Goal: Task Accomplishment & Management: Manage account settings

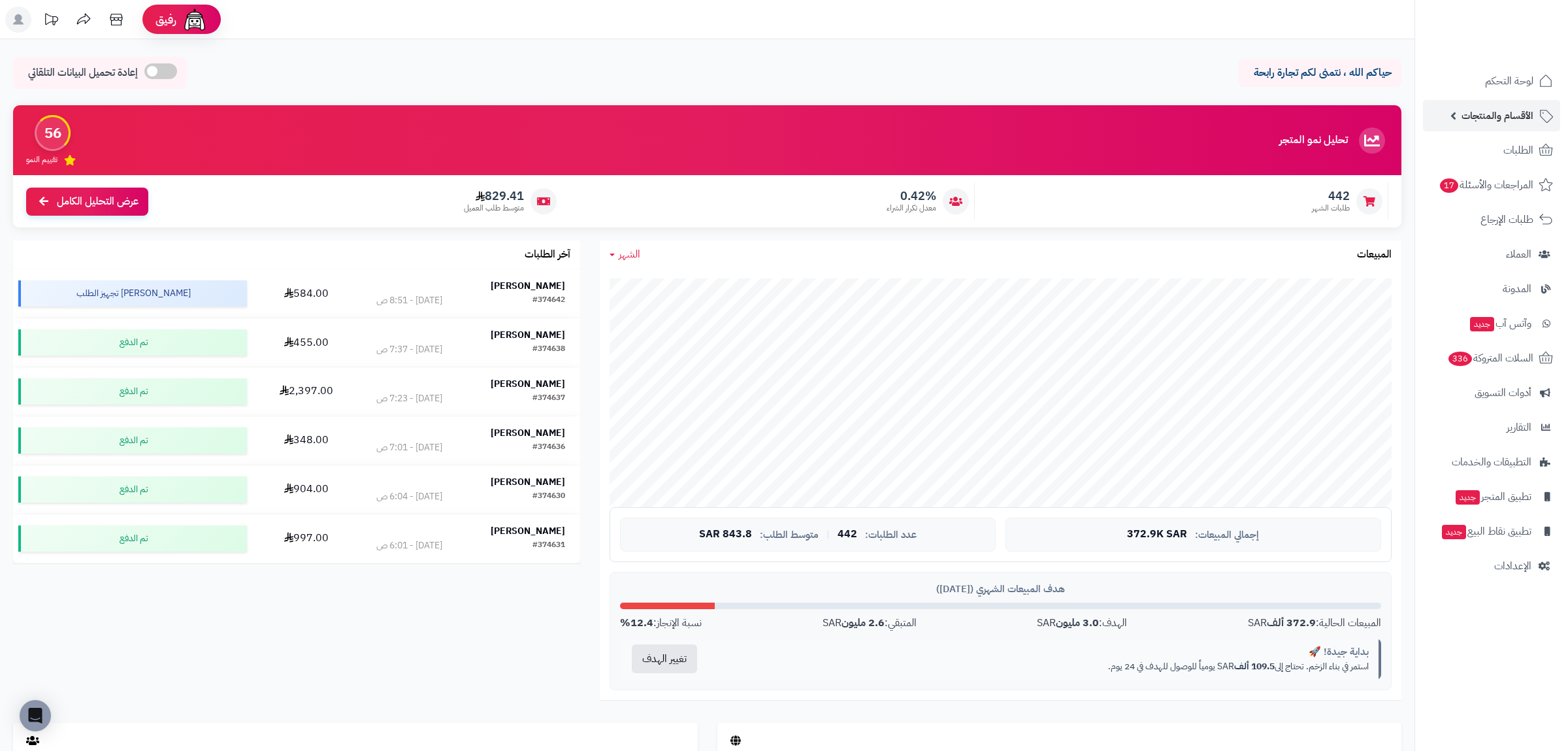
click at [1513, 111] on span "الأقسام والمنتجات" at bounding box center [1497, 115] width 72 height 19
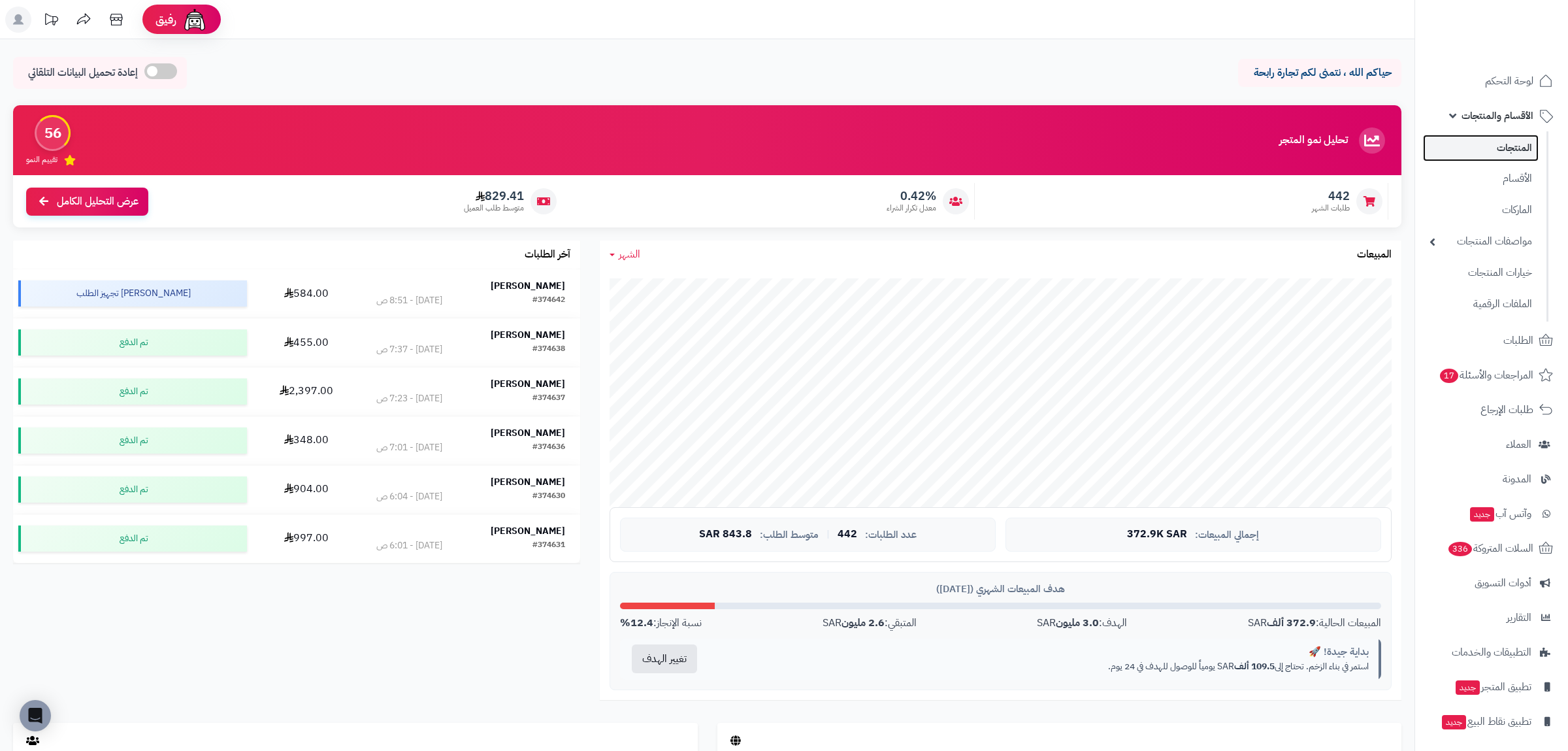
click at [1514, 151] on link "المنتجات" at bounding box center [1480, 148] width 116 height 27
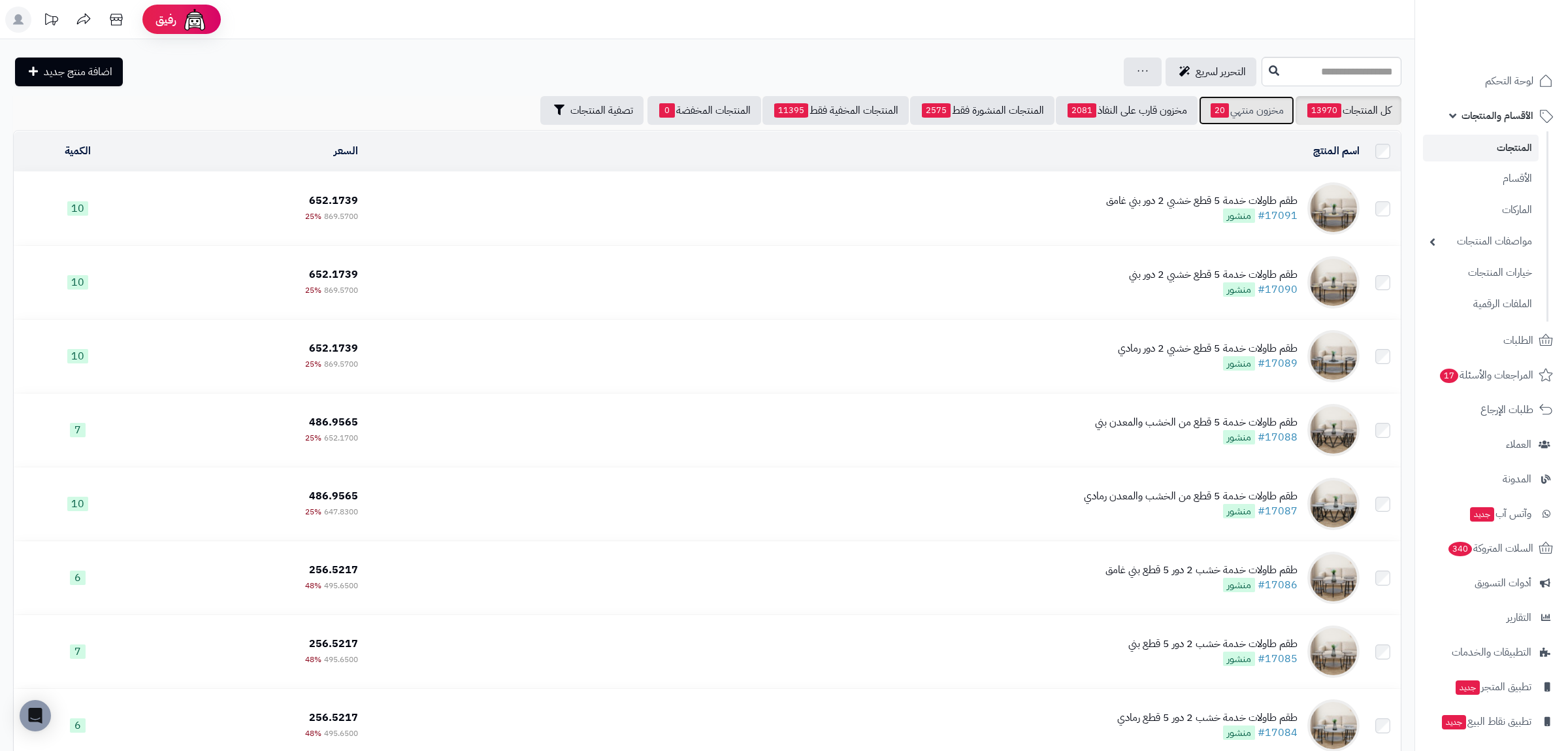
click at [1247, 105] on link "مخزون منتهي 20" at bounding box center [1246, 110] width 95 height 29
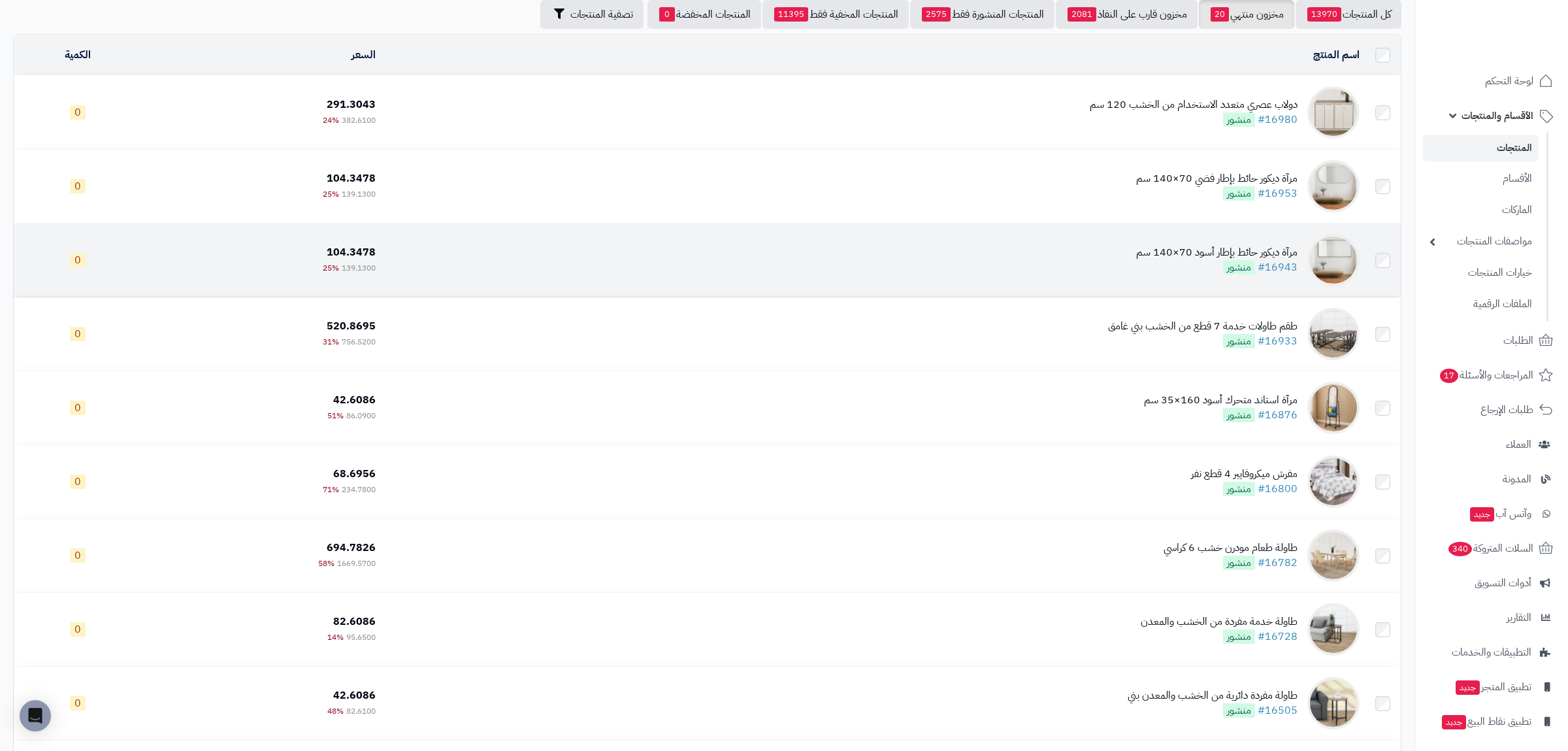
scroll to position [305, 0]
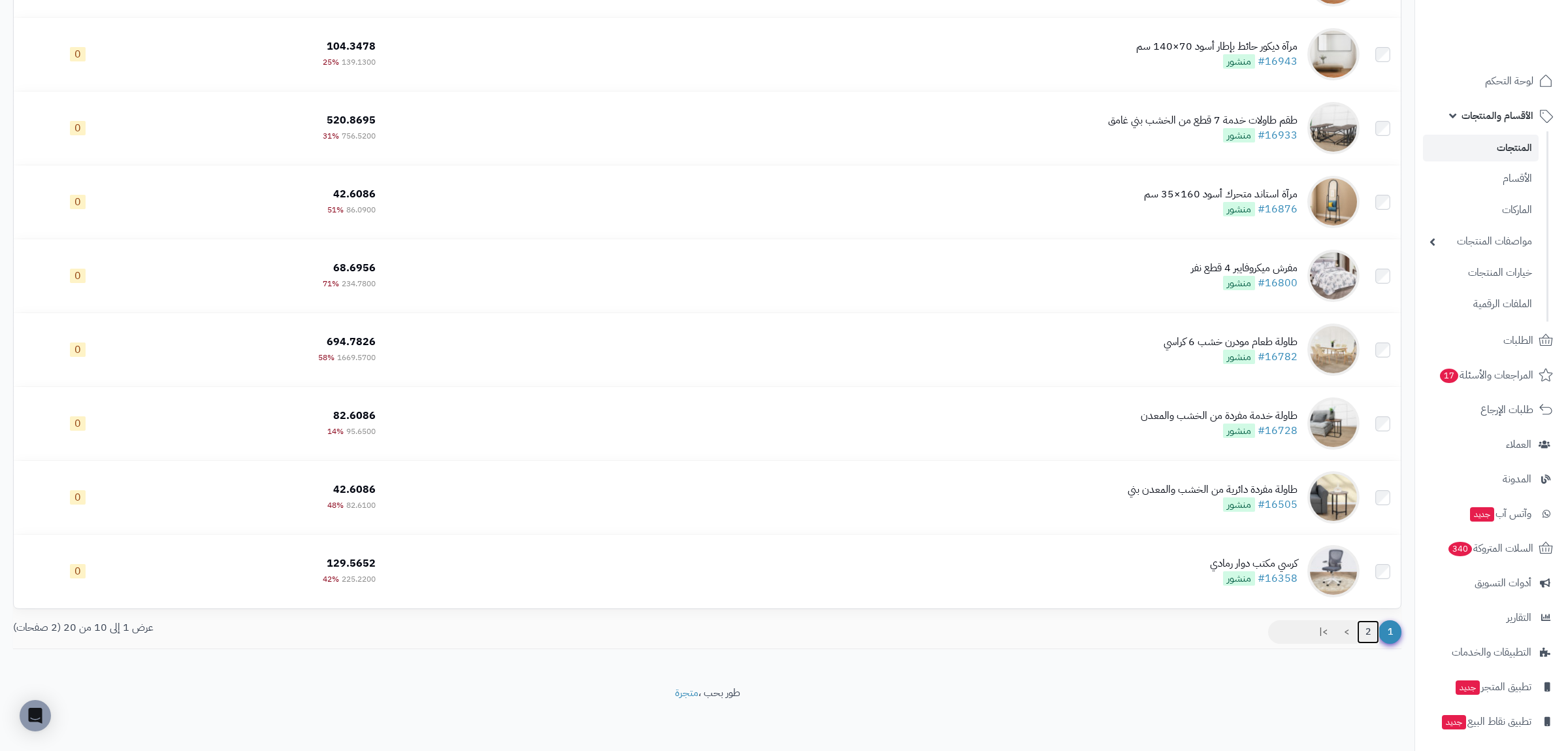
click at [1361, 631] on link "2" at bounding box center [1368, 632] width 22 height 24
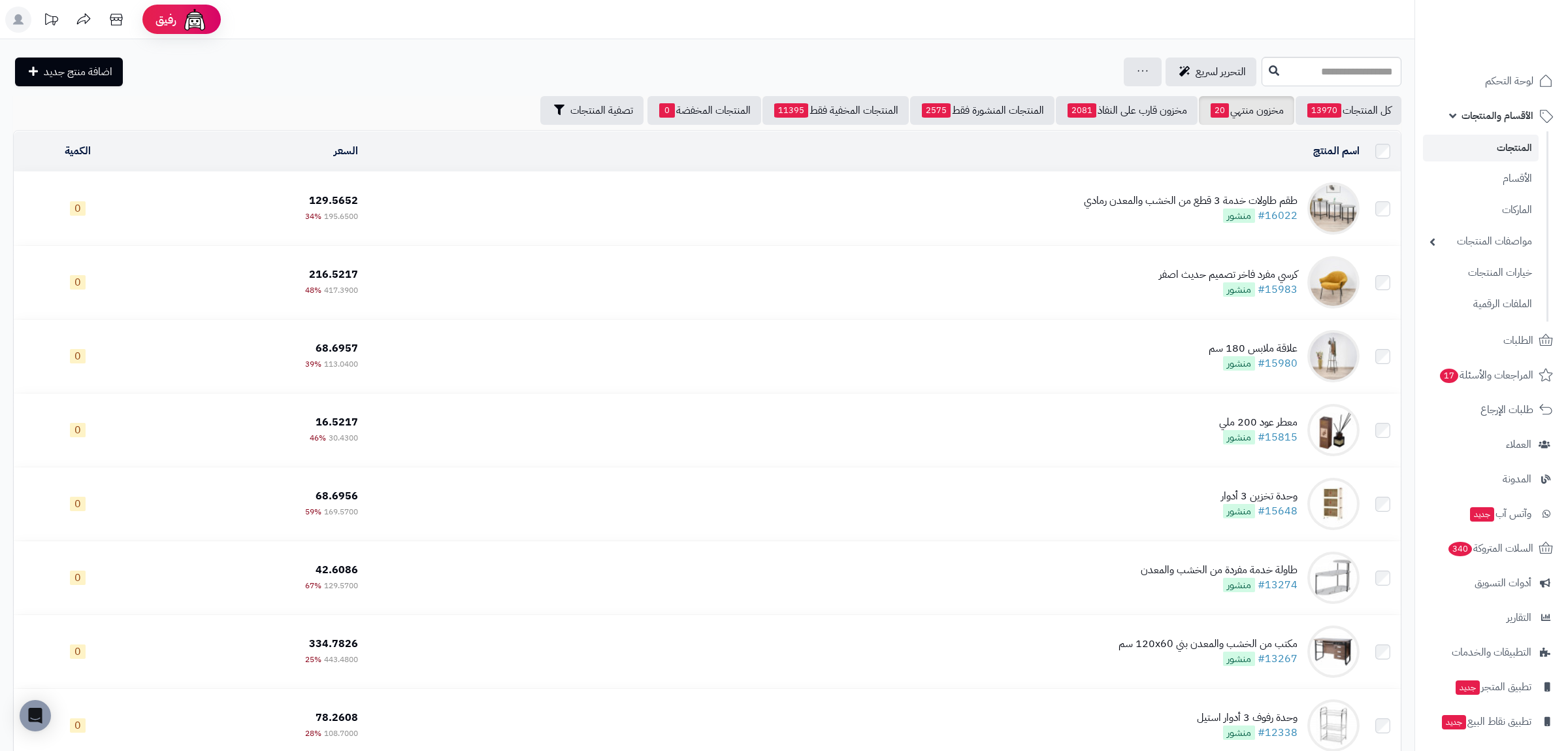
click at [1492, 118] on span "الأقسام والمنتجات" at bounding box center [1497, 115] width 72 height 19
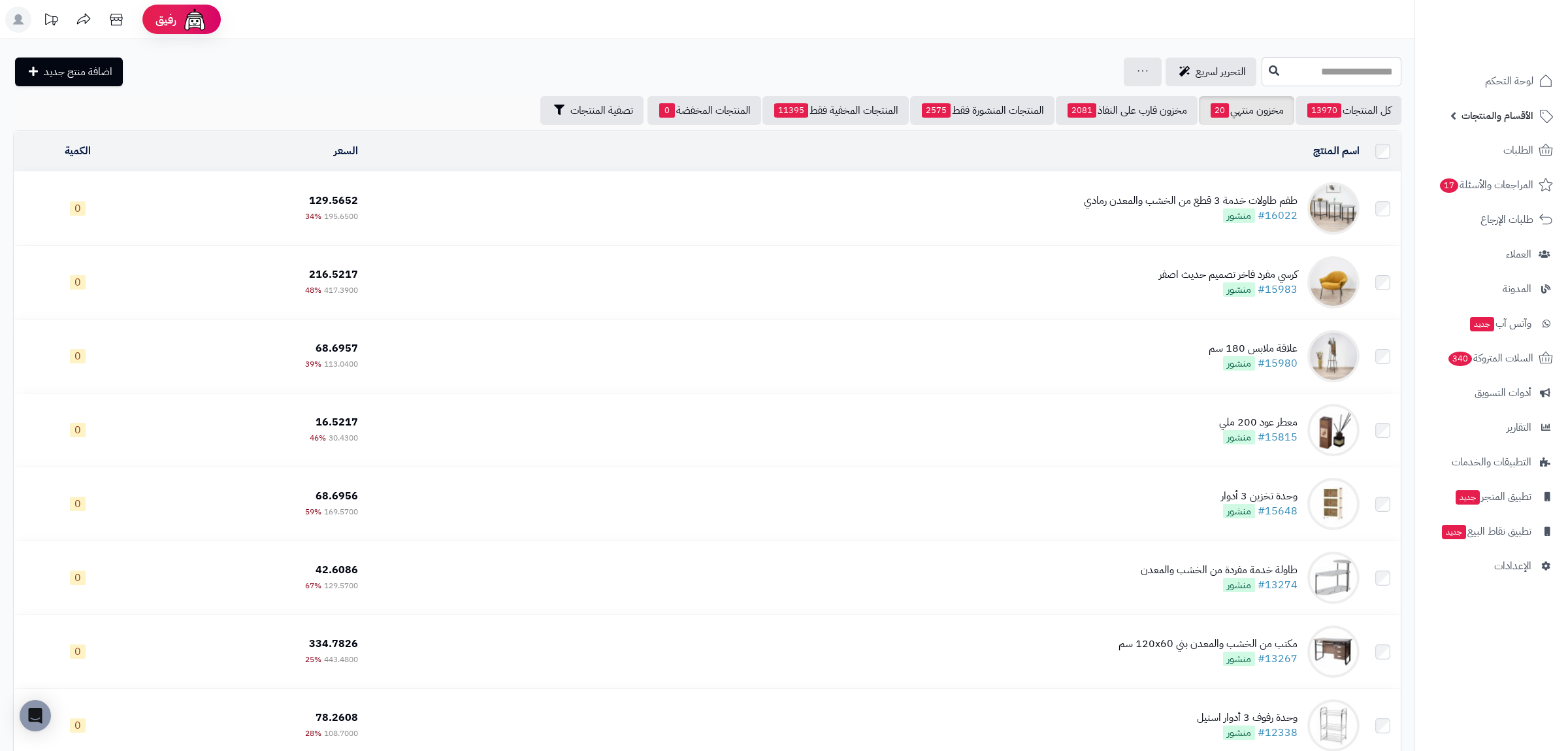
click at [1488, 117] on span "الأقسام والمنتجات" at bounding box center [1497, 115] width 72 height 19
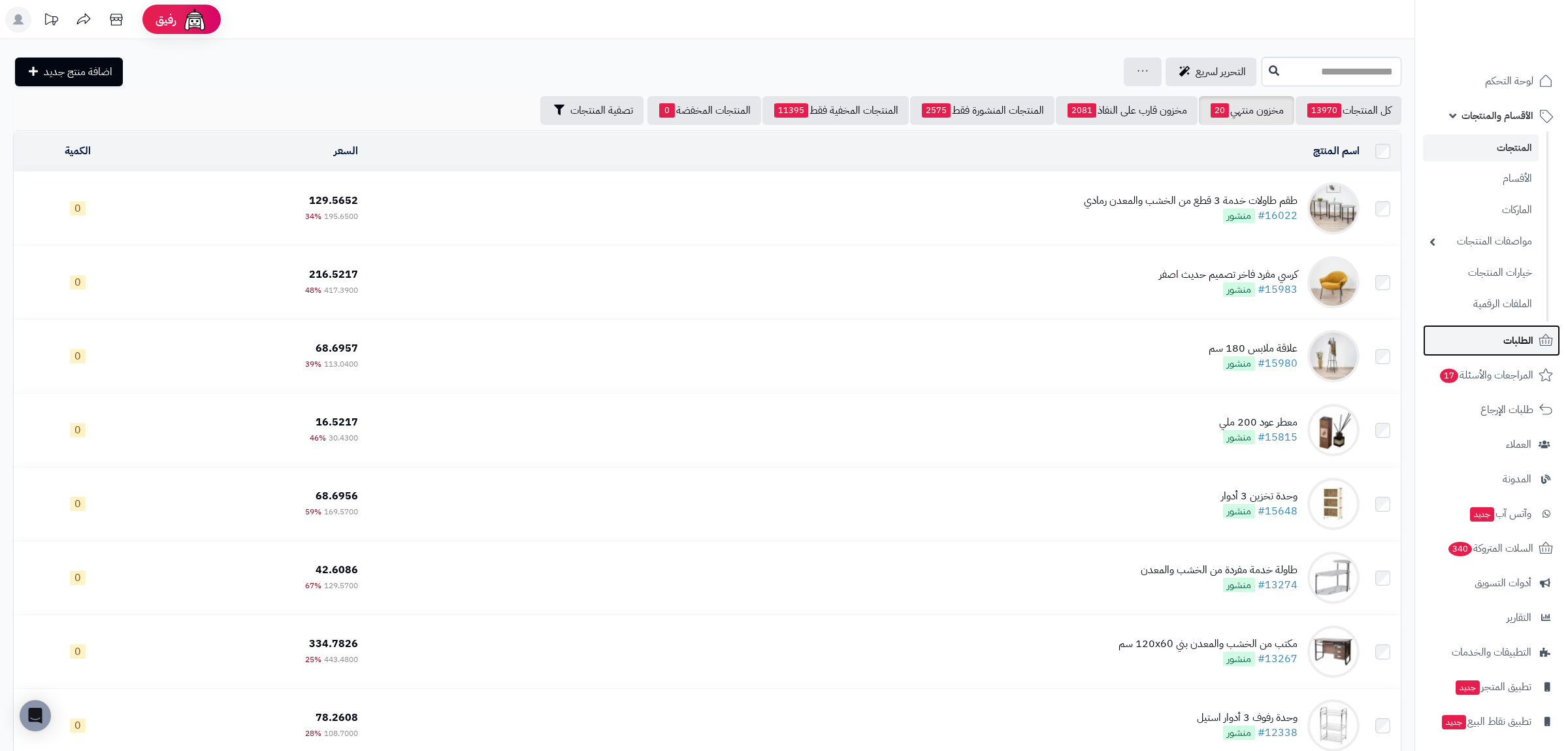
click at [1511, 337] on span "الطلبات" at bounding box center [1518, 340] width 30 height 19
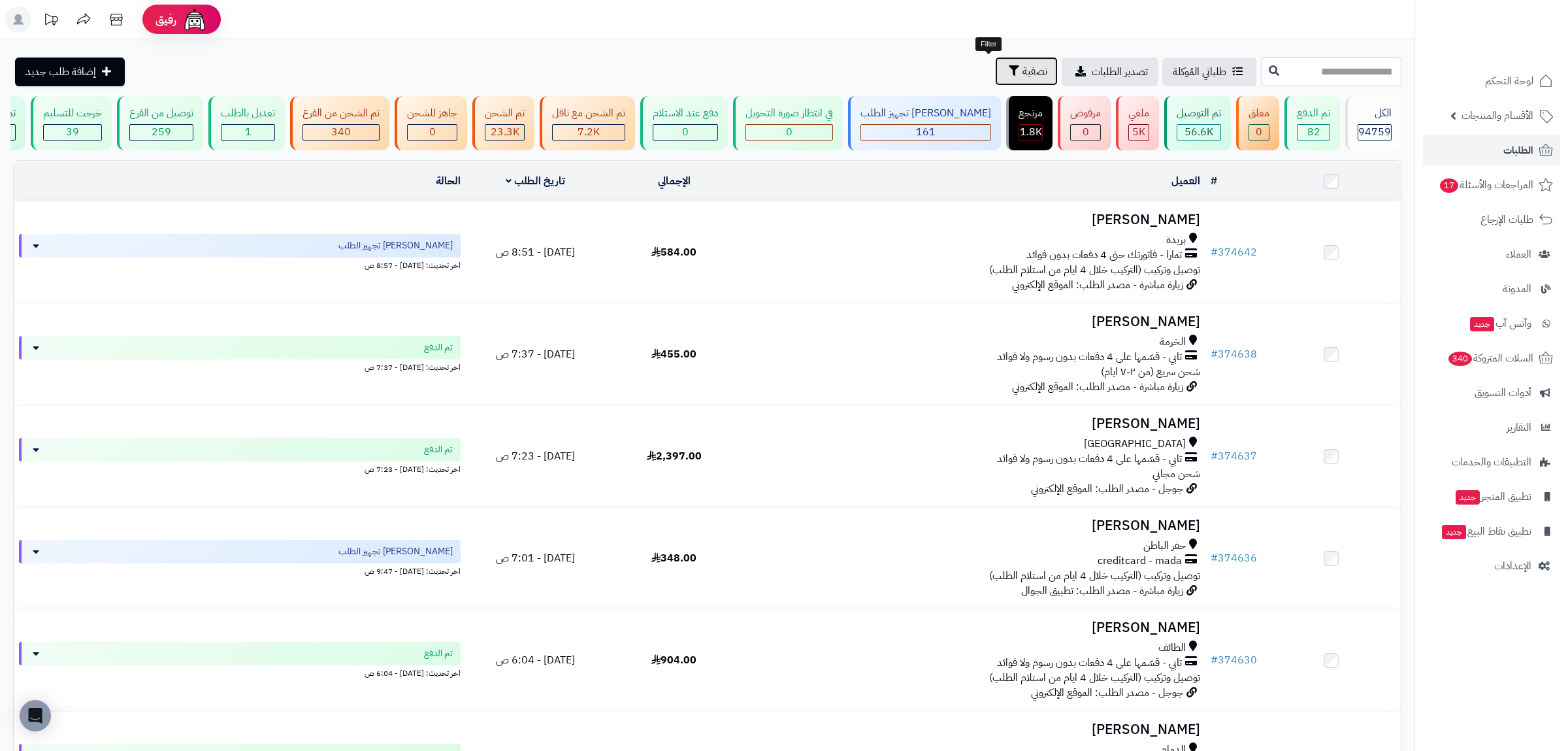
click at [1008, 73] on icon "button" at bounding box center [1013, 71] width 10 height 10
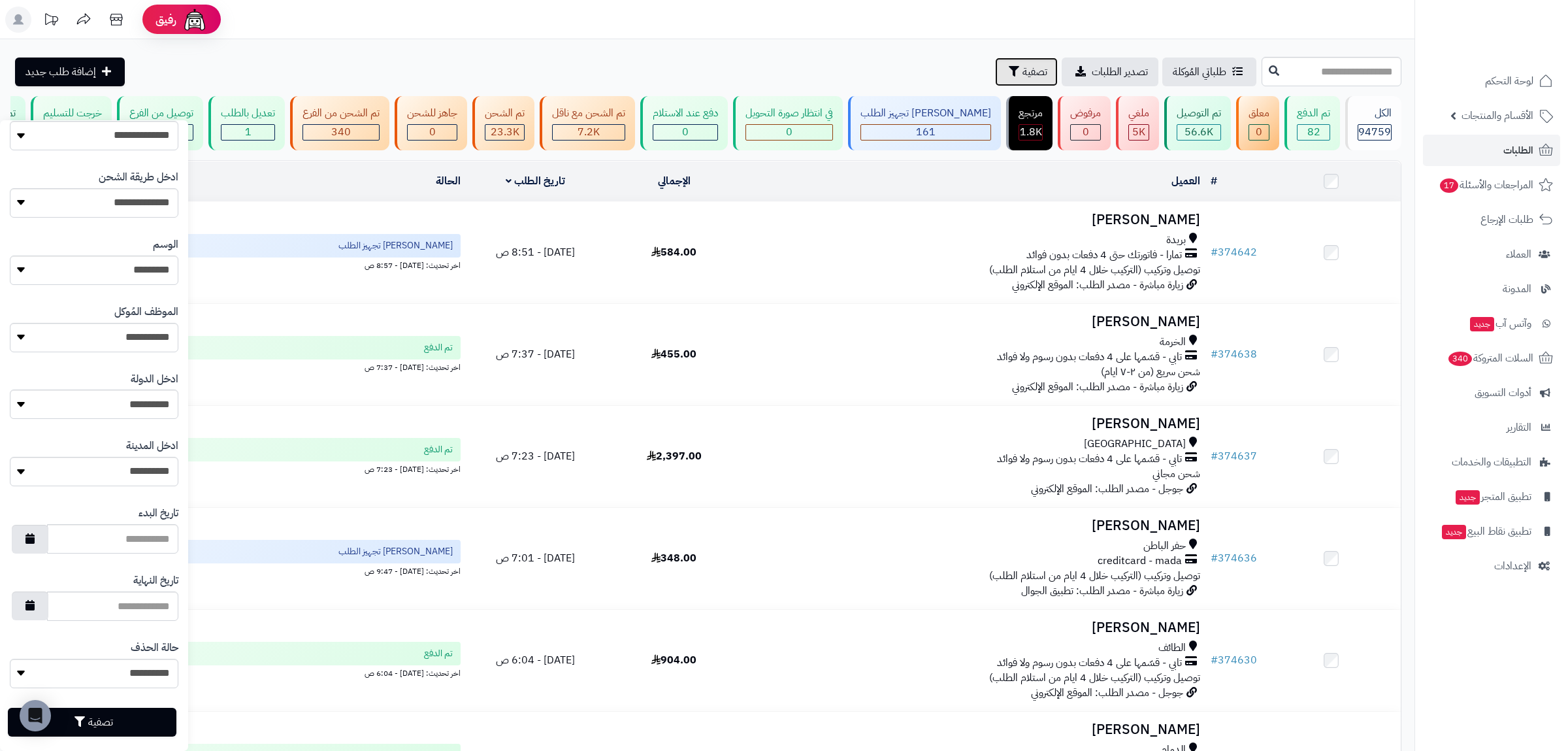
scroll to position [422, 0]
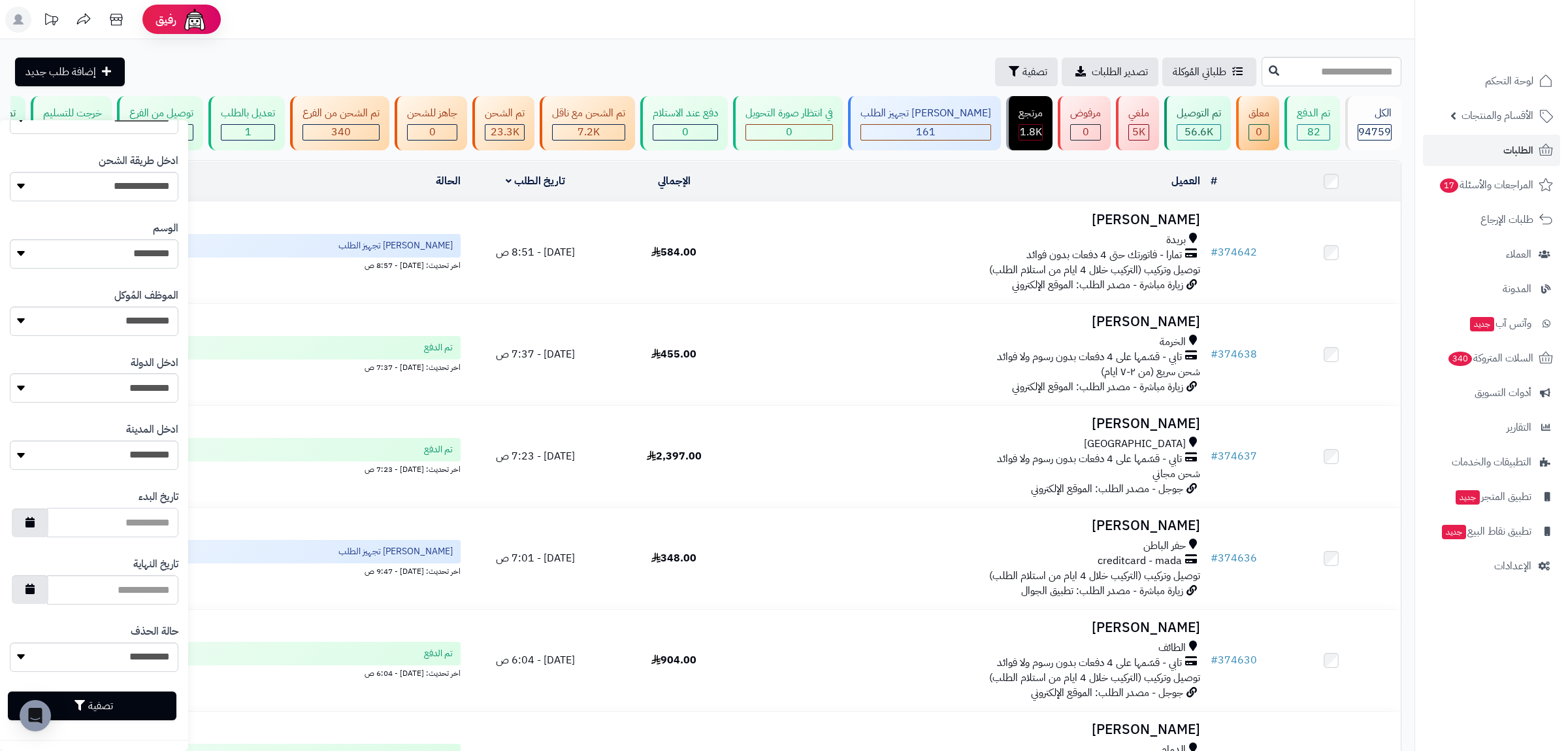
click at [151, 526] on input "تاريخ البدء" at bounding box center [112, 523] width 131 height 30
click at [24, 520] on button "button" at bounding box center [30, 522] width 36 height 29
type input "**********"
click at [28, 591] on td "6" at bounding box center [24, 590] width 23 height 19
click at [154, 596] on input "تاريخ النهاية" at bounding box center [112, 590] width 131 height 30
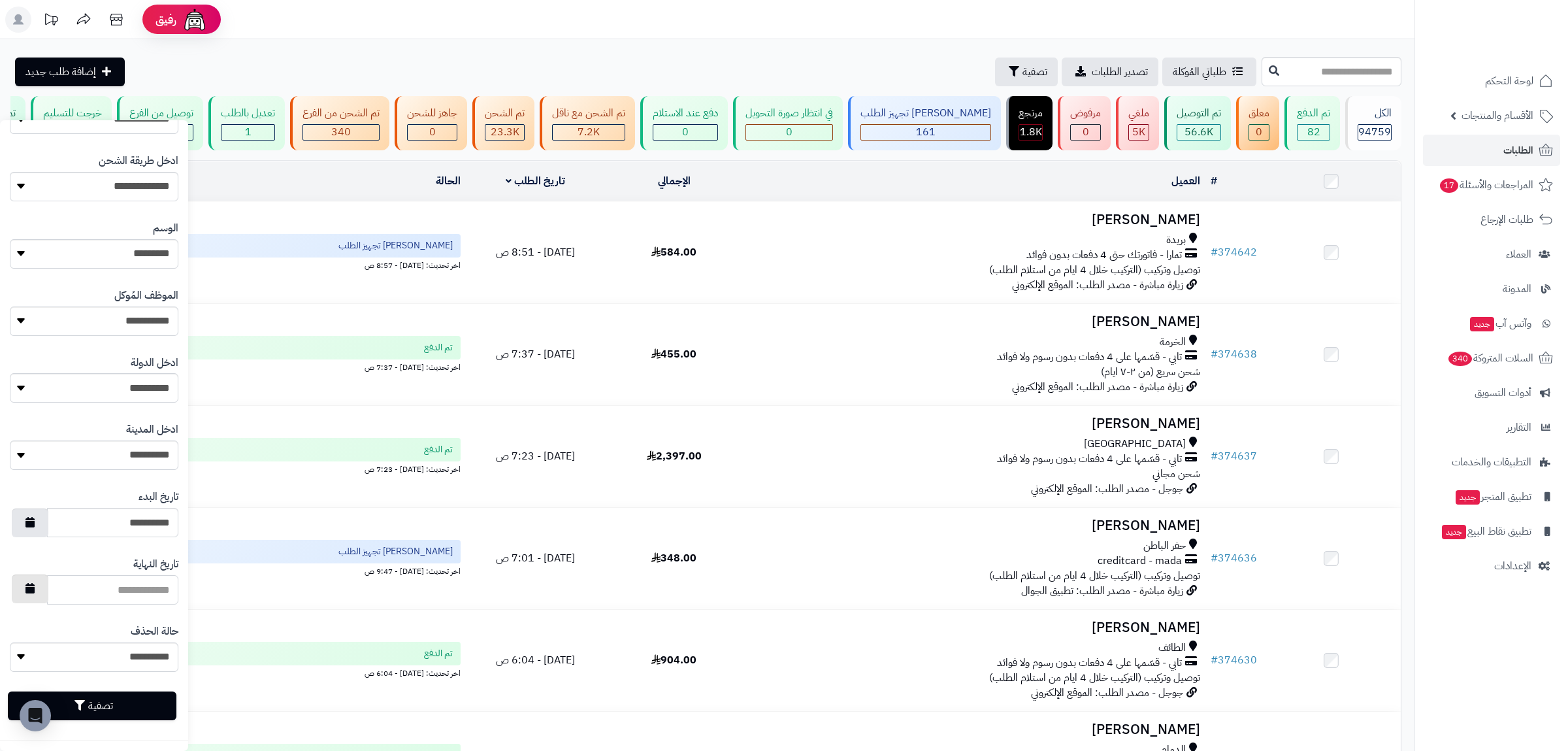
click at [31, 588] on icon "button" at bounding box center [30, 588] width 9 height 10
type input "**********"
click at [22, 458] on td "6" at bounding box center [24, 463] width 23 height 19
click at [113, 703] on button "تصفية" at bounding box center [92, 705] width 169 height 29
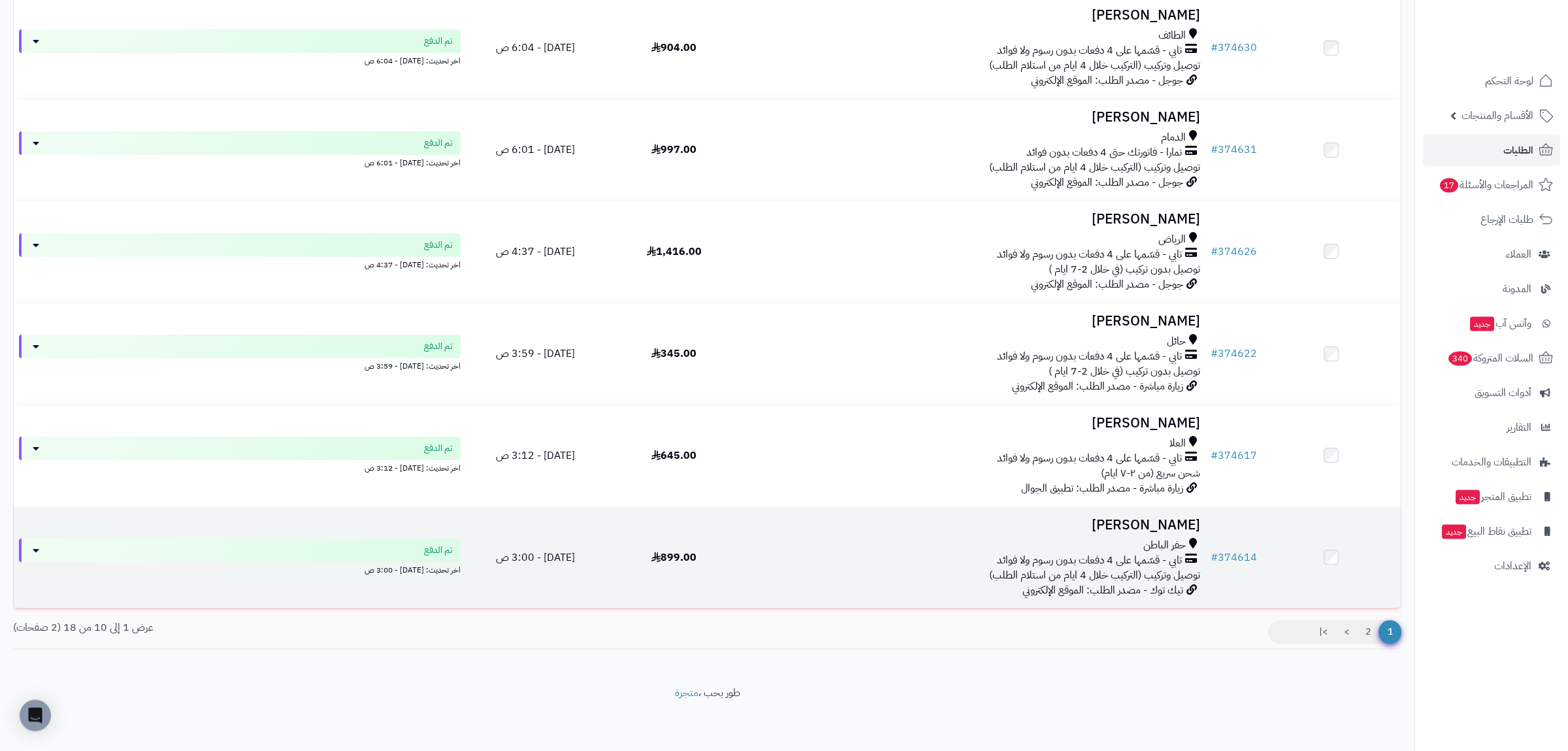
scroll to position [617, 0]
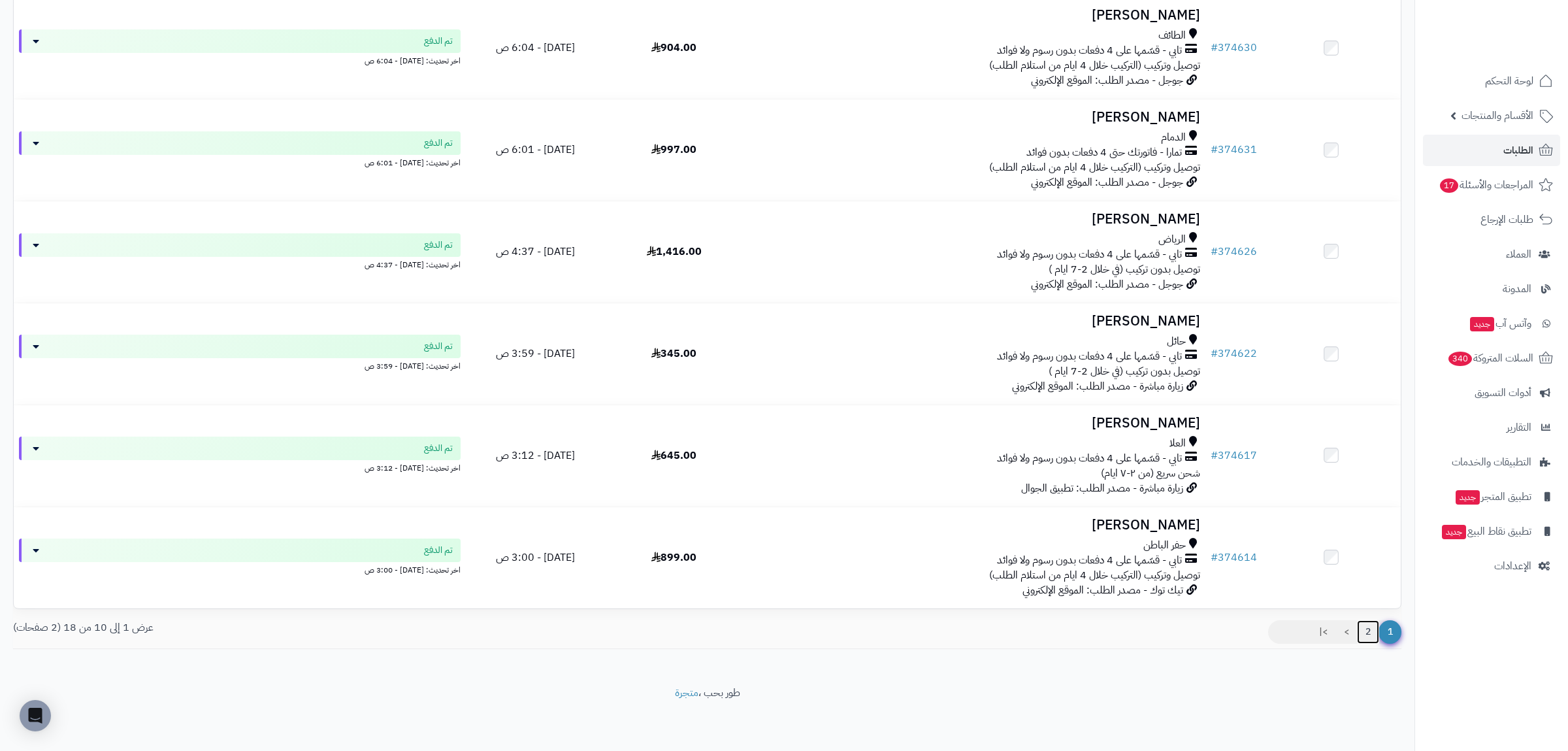
click at [1369, 634] on link "2" at bounding box center [1368, 632] width 22 height 24
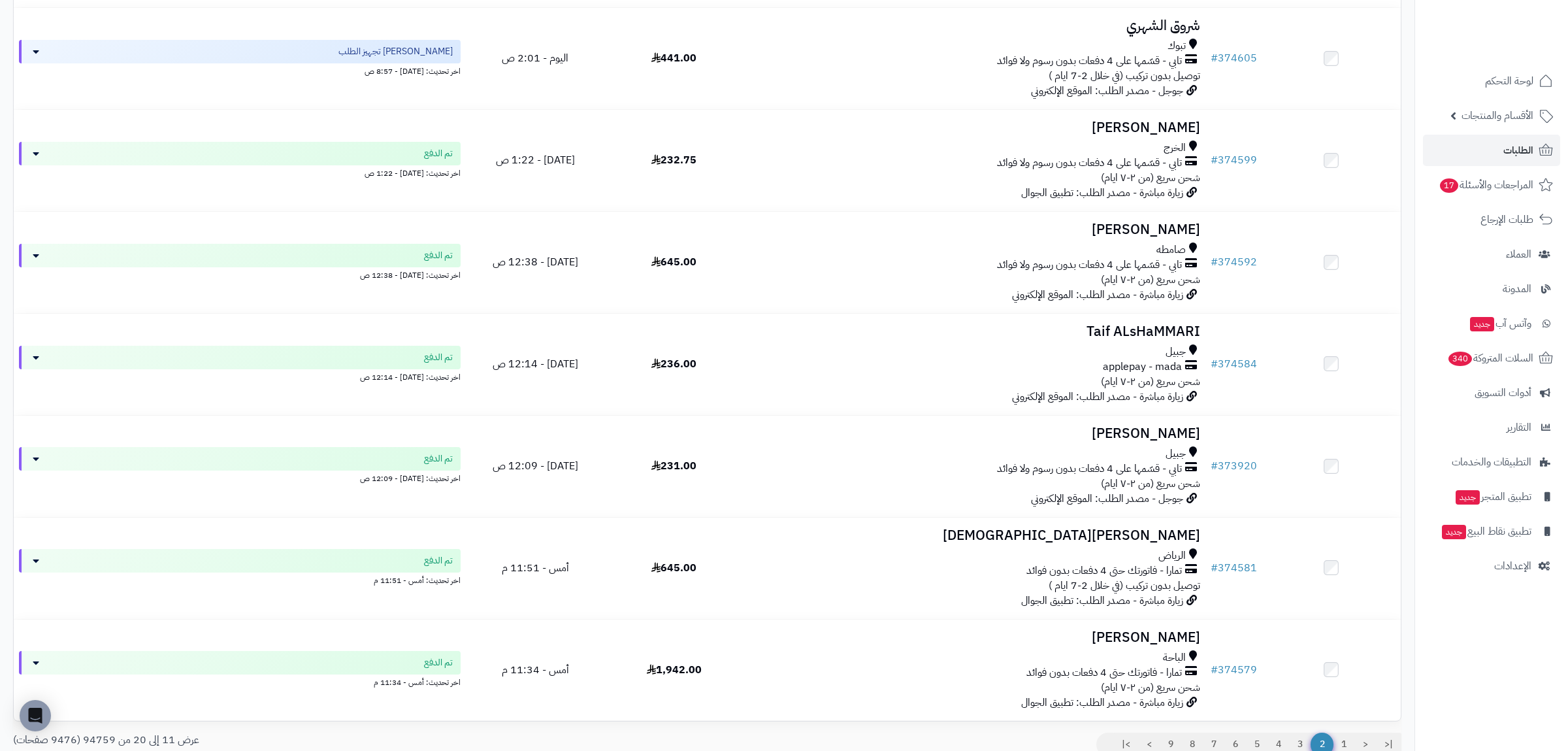
scroll to position [617, 0]
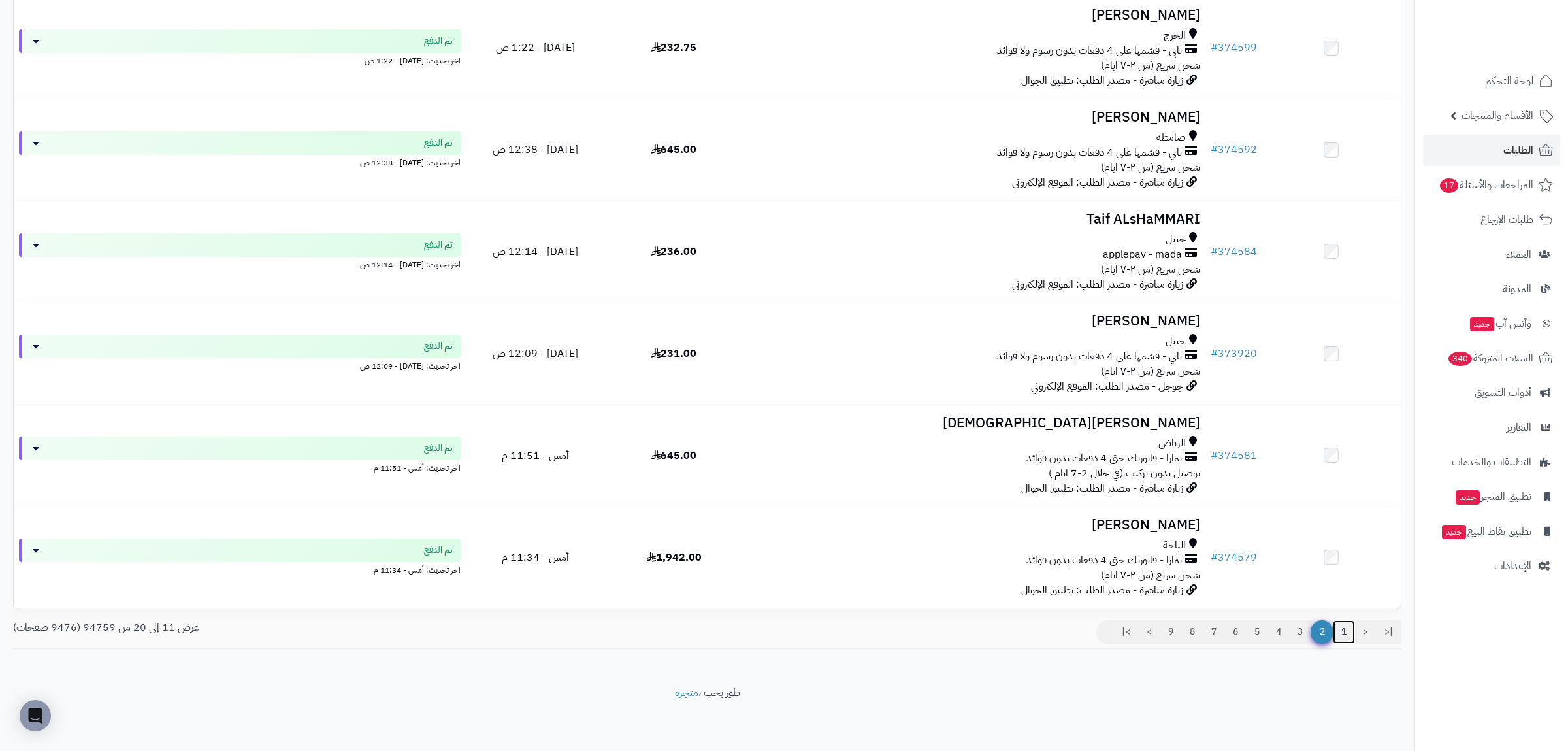
click at [1343, 625] on link "1" at bounding box center [1344, 632] width 22 height 24
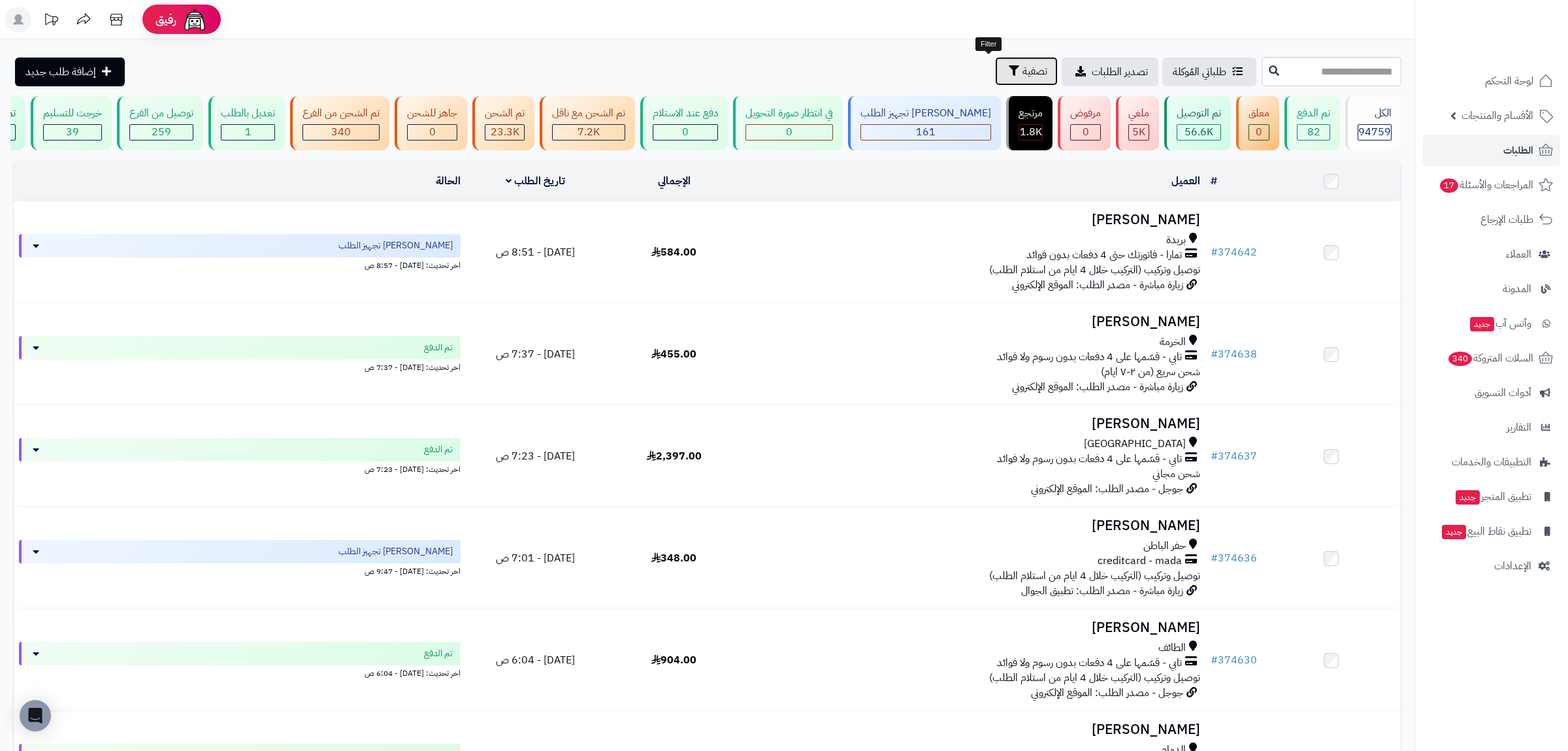
click at [1022, 65] on span "تصفية" at bounding box center [1034, 71] width 24 height 16
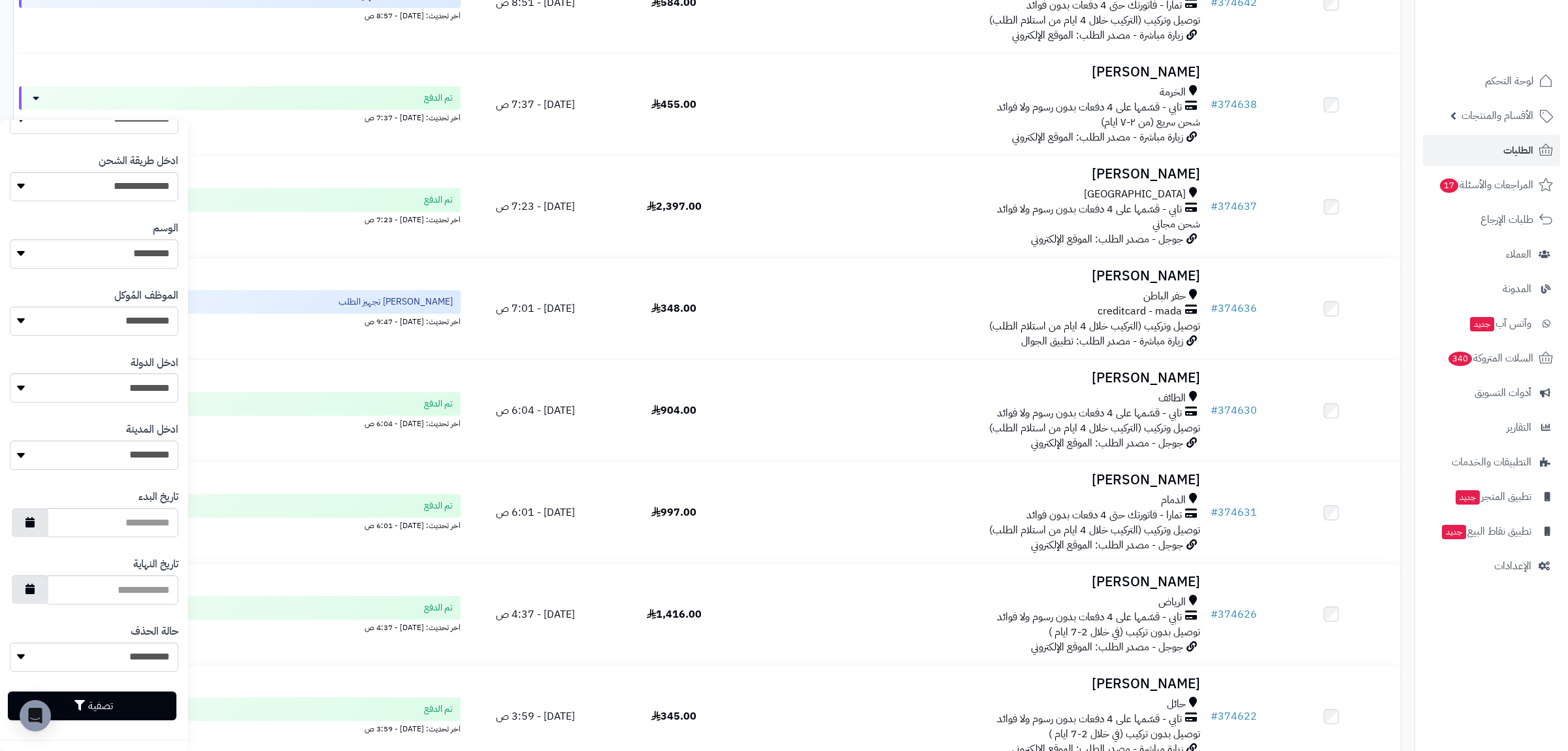
scroll to position [583, 0]
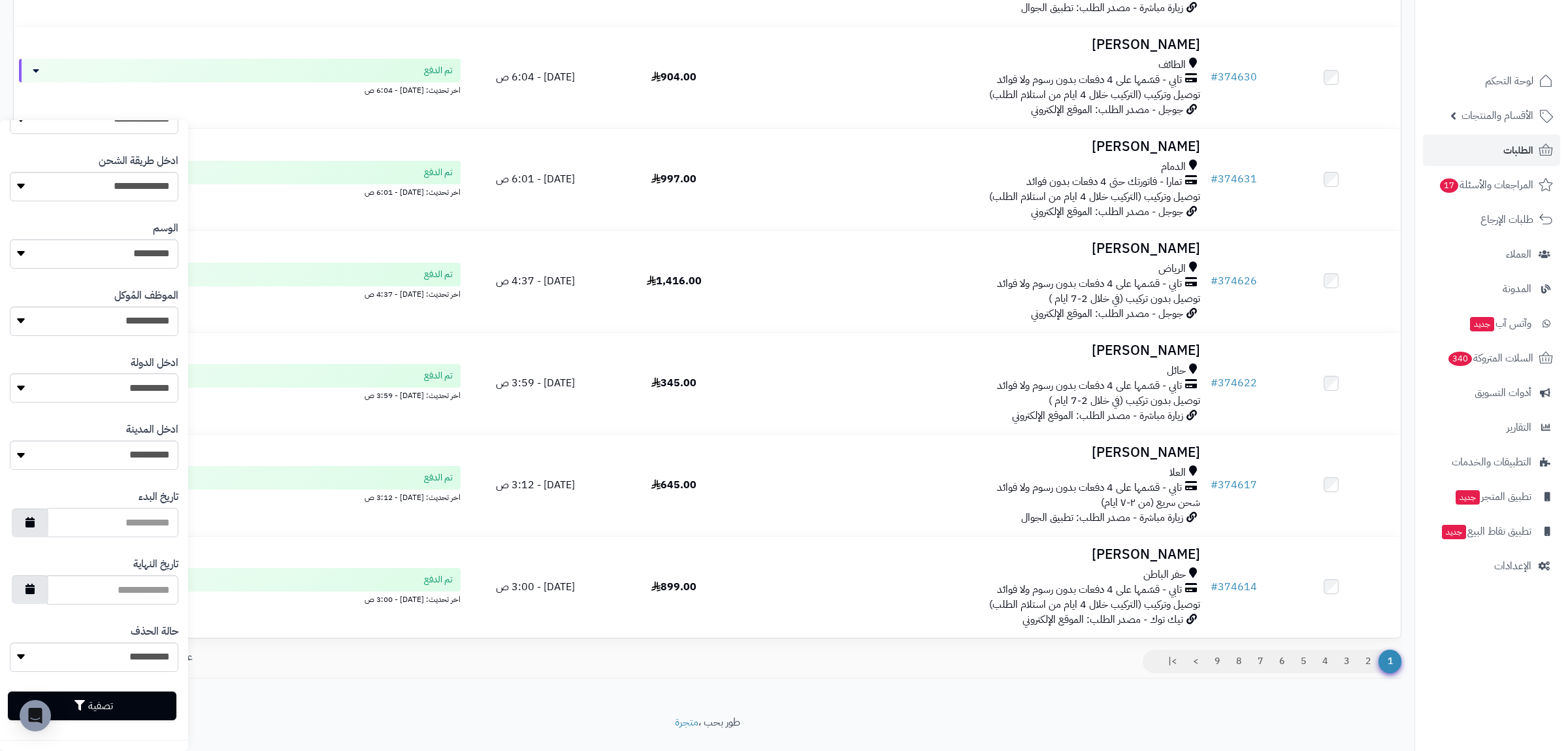
click at [124, 522] on input "تاريخ البدء" at bounding box center [112, 523] width 131 height 30
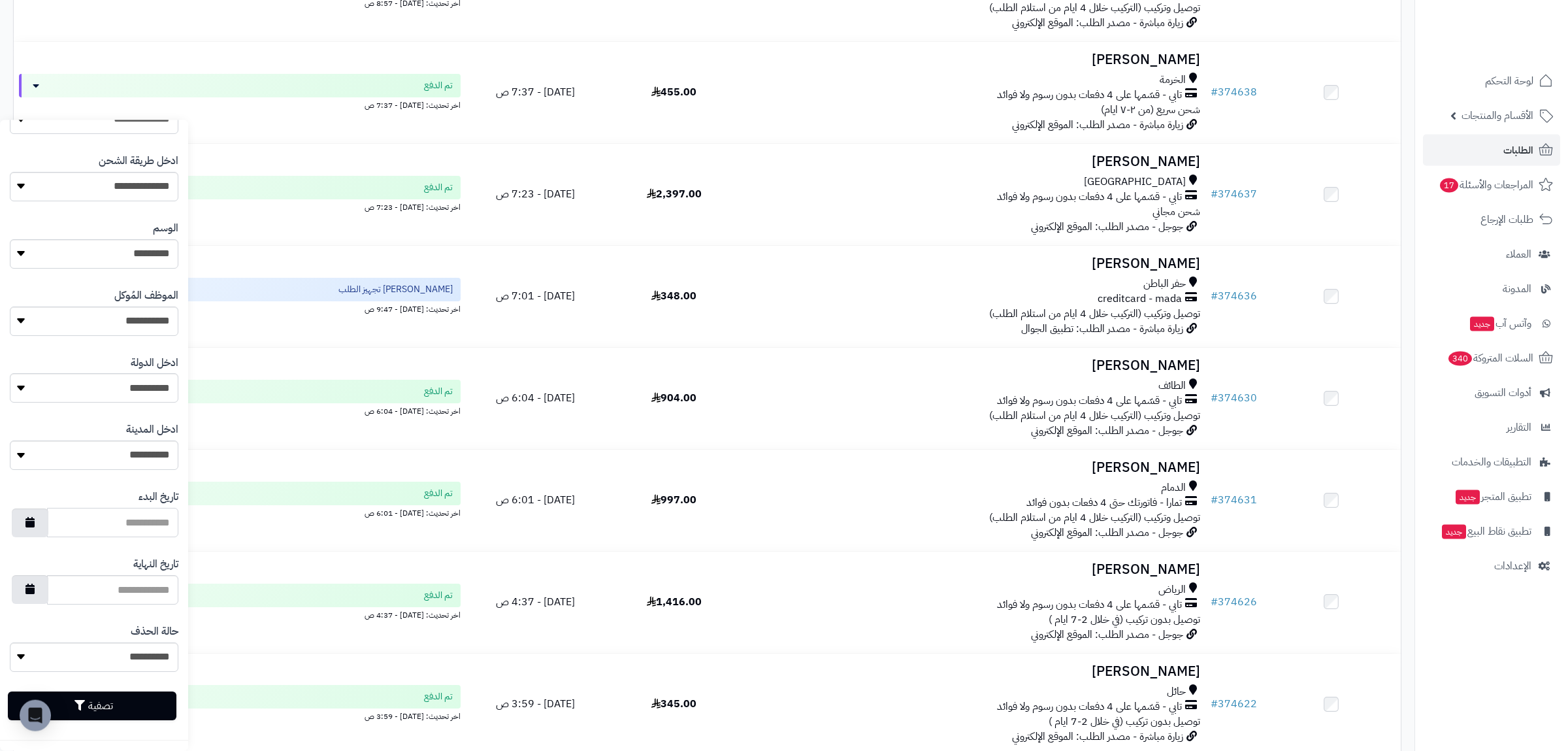
scroll to position [617, 0]
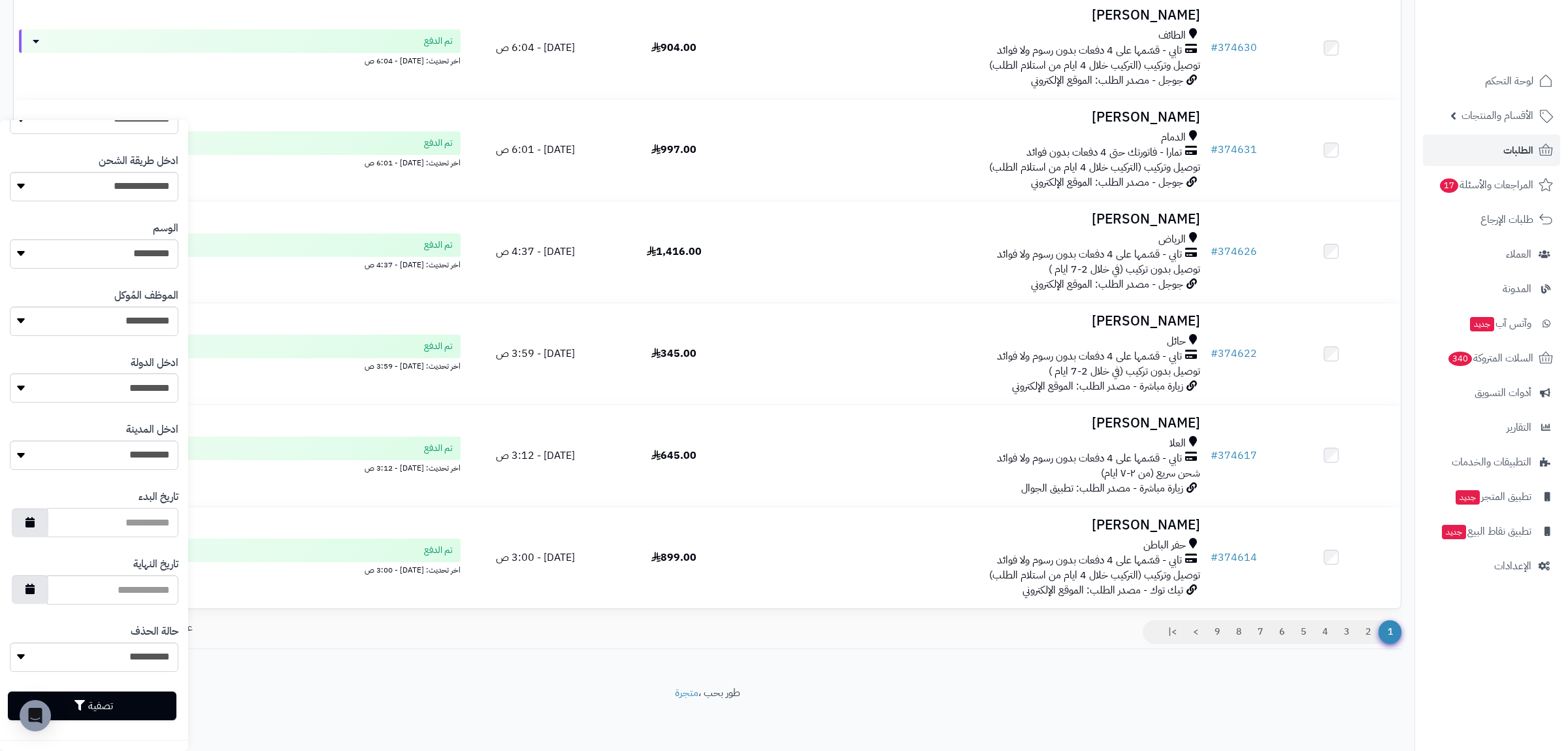
click at [133, 526] on input "تاريخ البدء" at bounding box center [112, 523] width 131 height 30
click at [24, 527] on button "button" at bounding box center [30, 522] width 36 height 29
type input "**********"
click at [24, 591] on td "6" at bounding box center [24, 590] width 23 height 19
click at [117, 594] on input "تاريخ النهاية" at bounding box center [112, 590] width 131 height 30
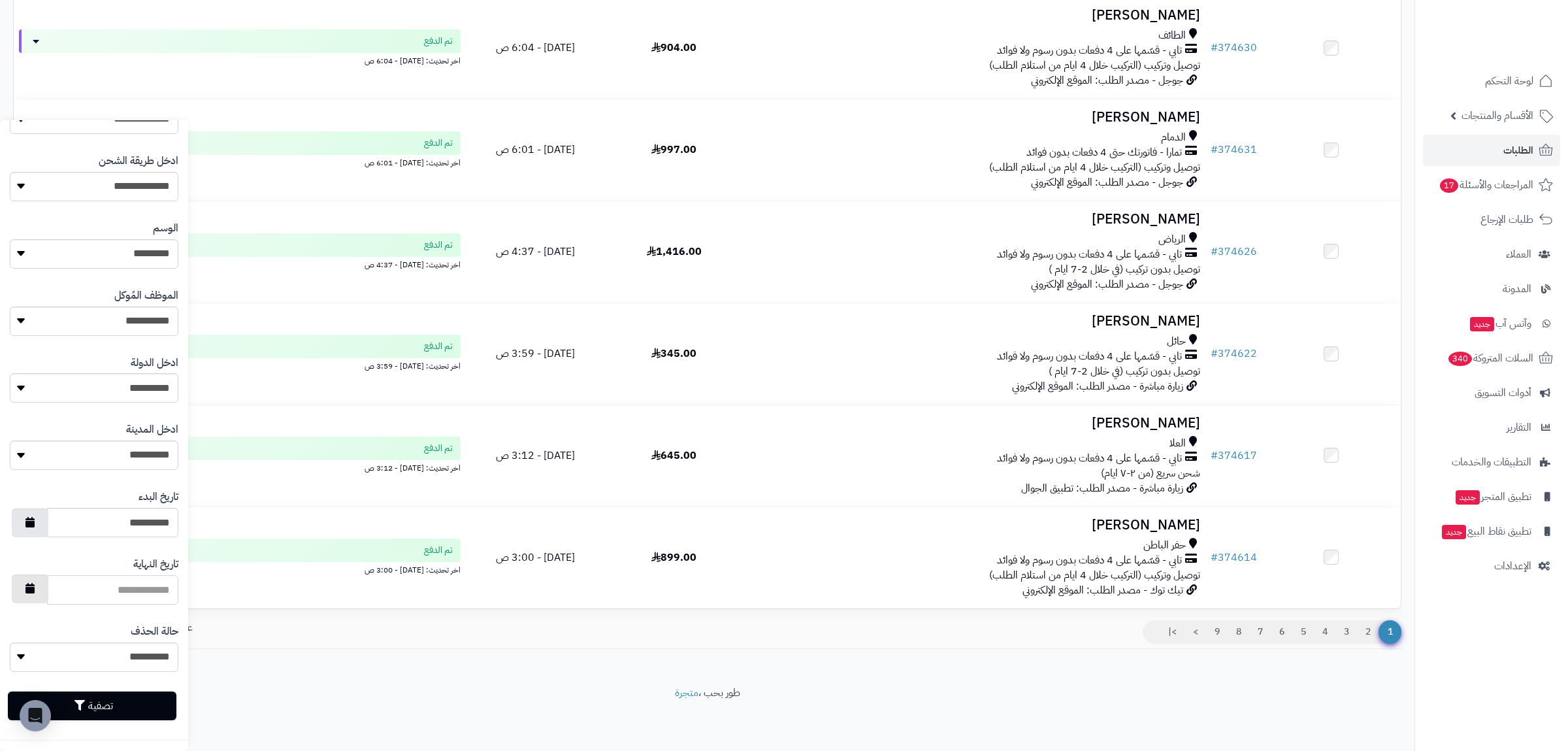
click at [27, 592] on icon "button" at bounding box center [30, 588] width 9 height 10
type input "**********"
click at [108, 703] on button "تصفية" at bounding box center [92, 705] width 169 height 29
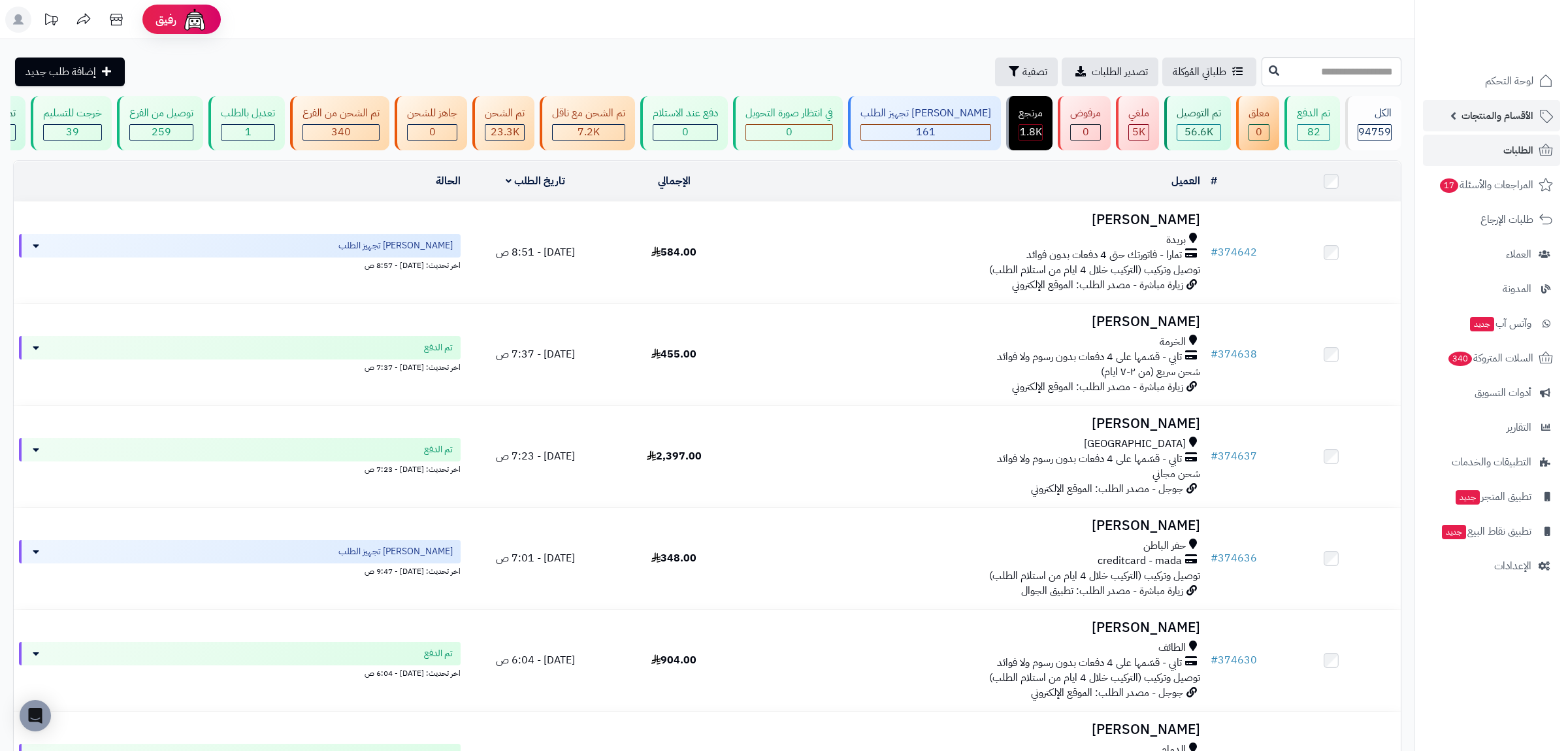
click at [1460, 114] on link "الأقسام والمنتجات" at bounding box center [1491, 116] width 137 height 31
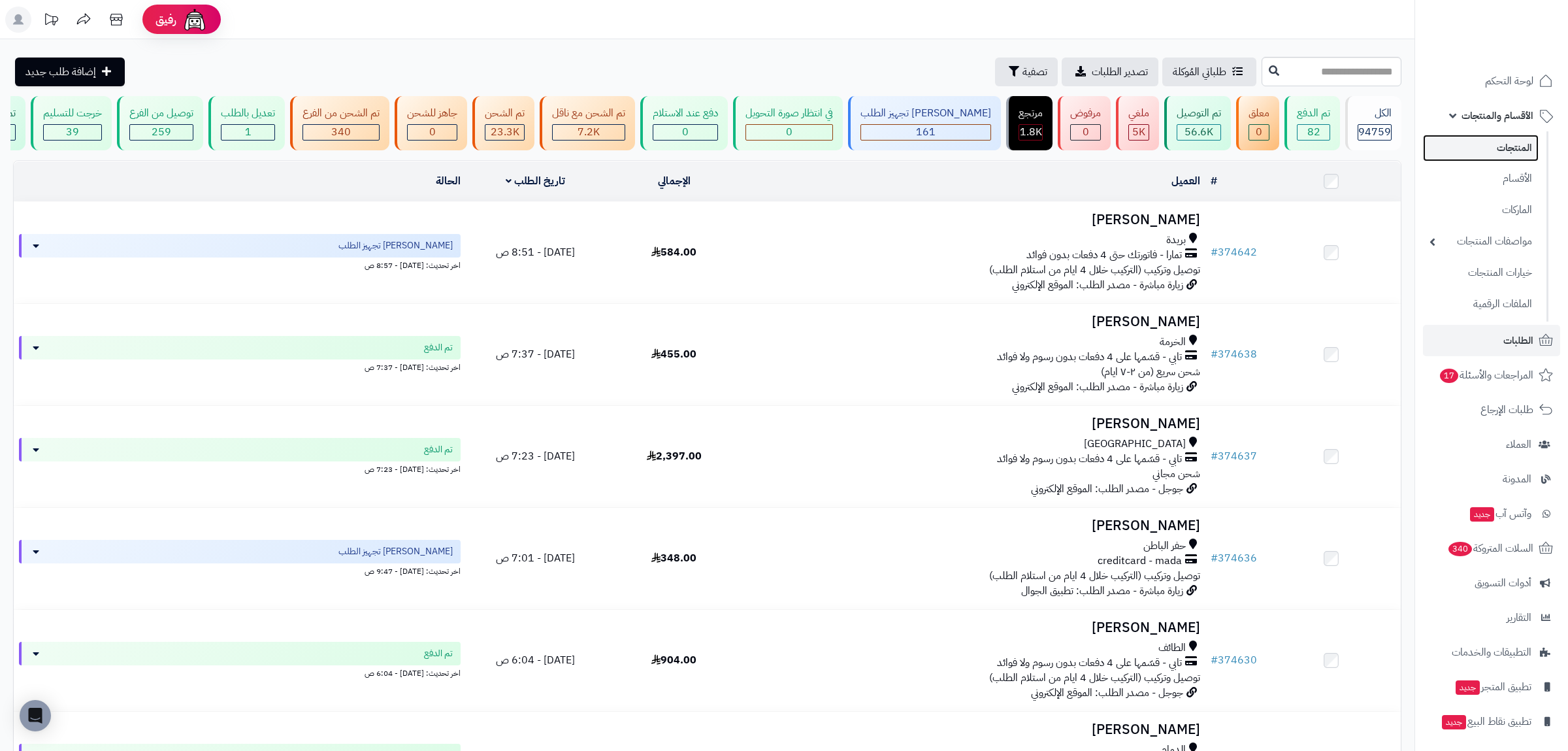
click at [1526, 139] on link "المنتجات" at bounding box center [1480, 148] width 116 height 27
